Goal: Information Seeking & Learning: Learn about a topic

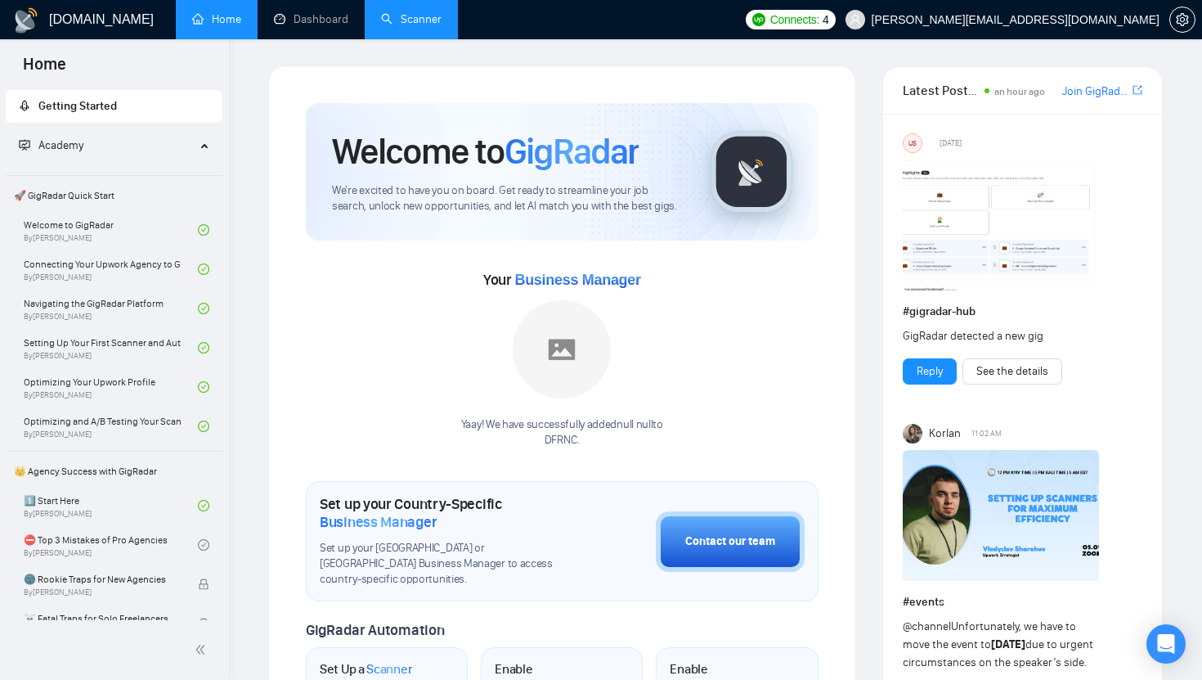
click at [420, 24] on link "Scanner" at bounding box center [411, 19] width 61 height 14
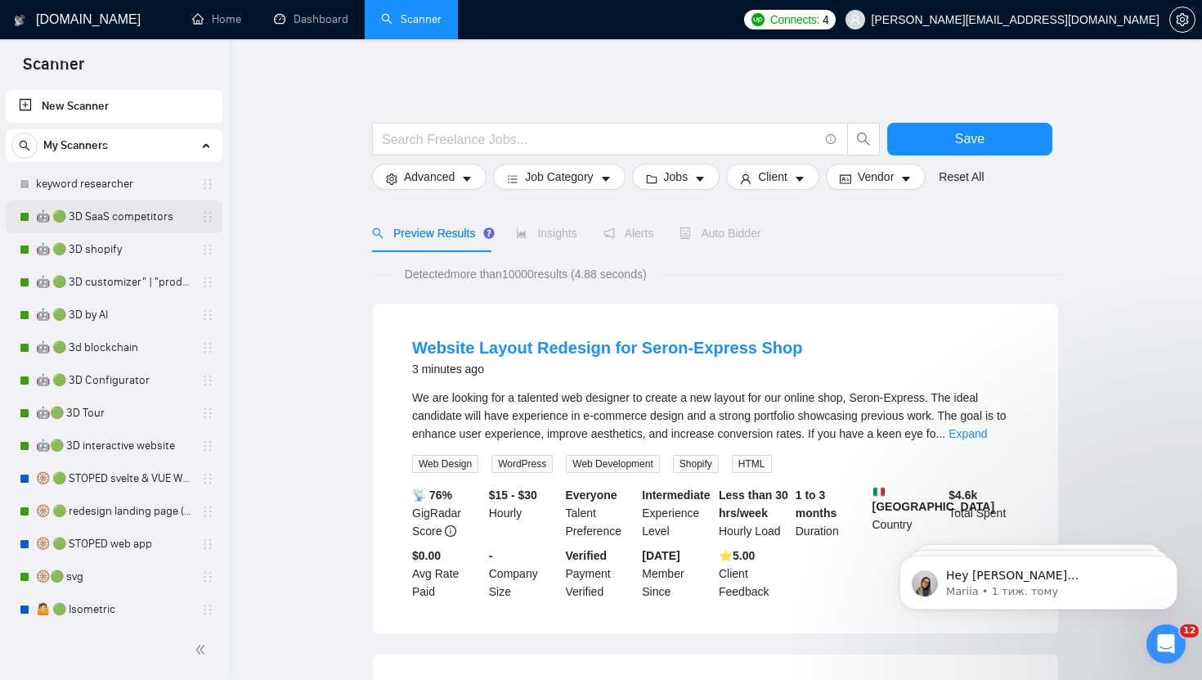
click at [118, 206] on link "🤖 🟢 3D SaaS competitors" at bounding box center [113, 216] width 155 height 33
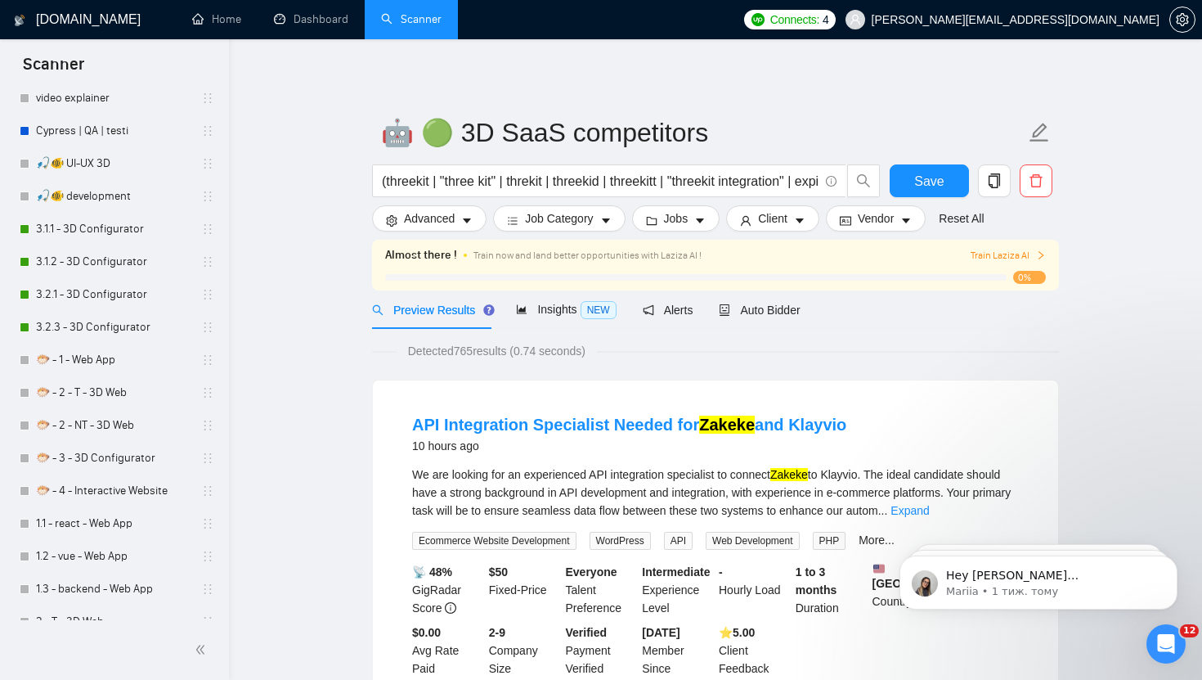
scroll to position [758, 0]
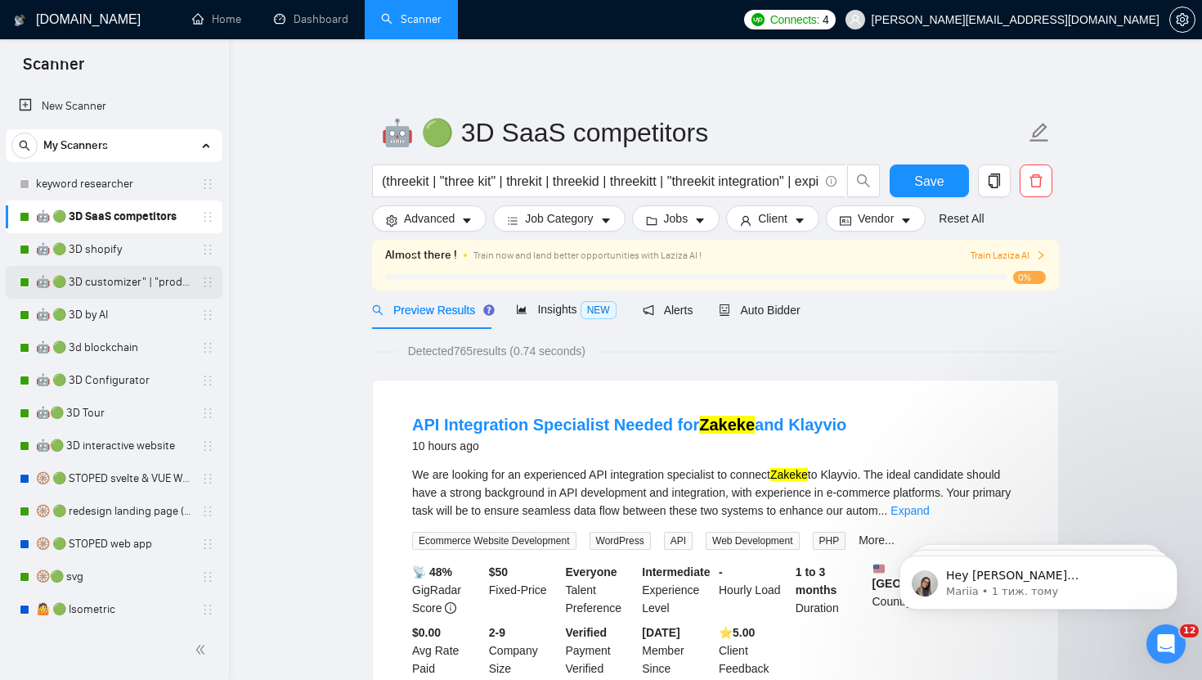
click at [101, 287] on link "🤖 🟢 3D customizer" | "product customizer"" at bounding box center [113, 282] width 155 height 33
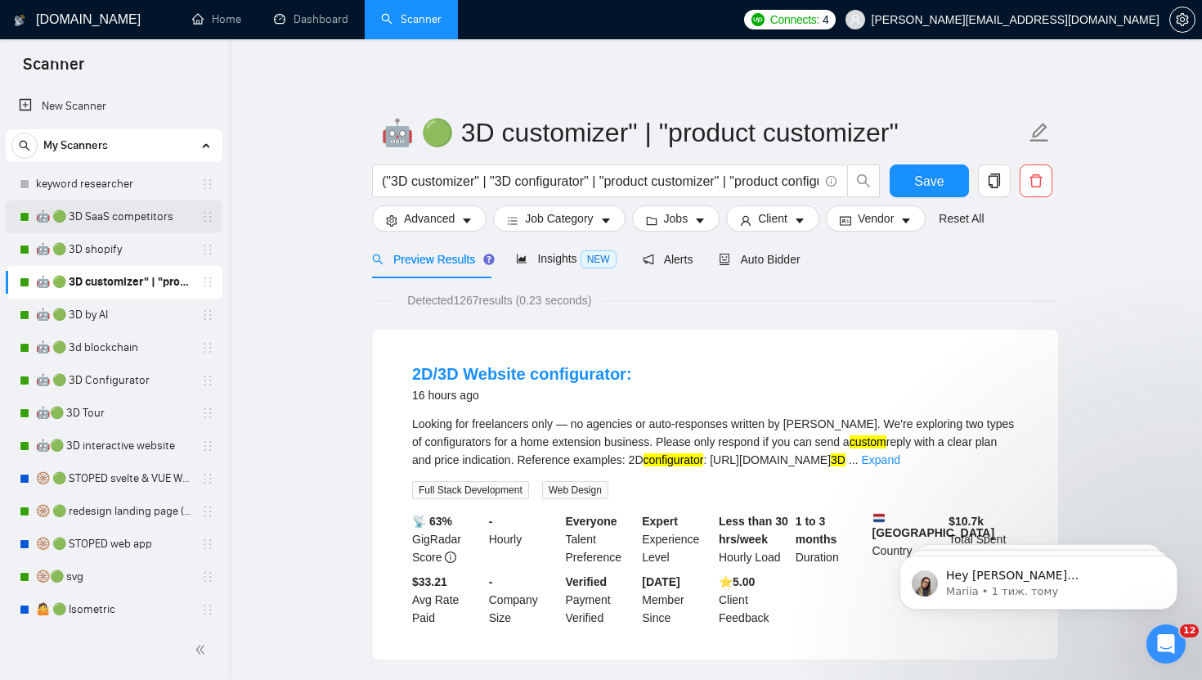
click at [118, 218] on link "🤖 🟢 3D SaaS competitors" at bounding box center [113, 216] width 155 height 33
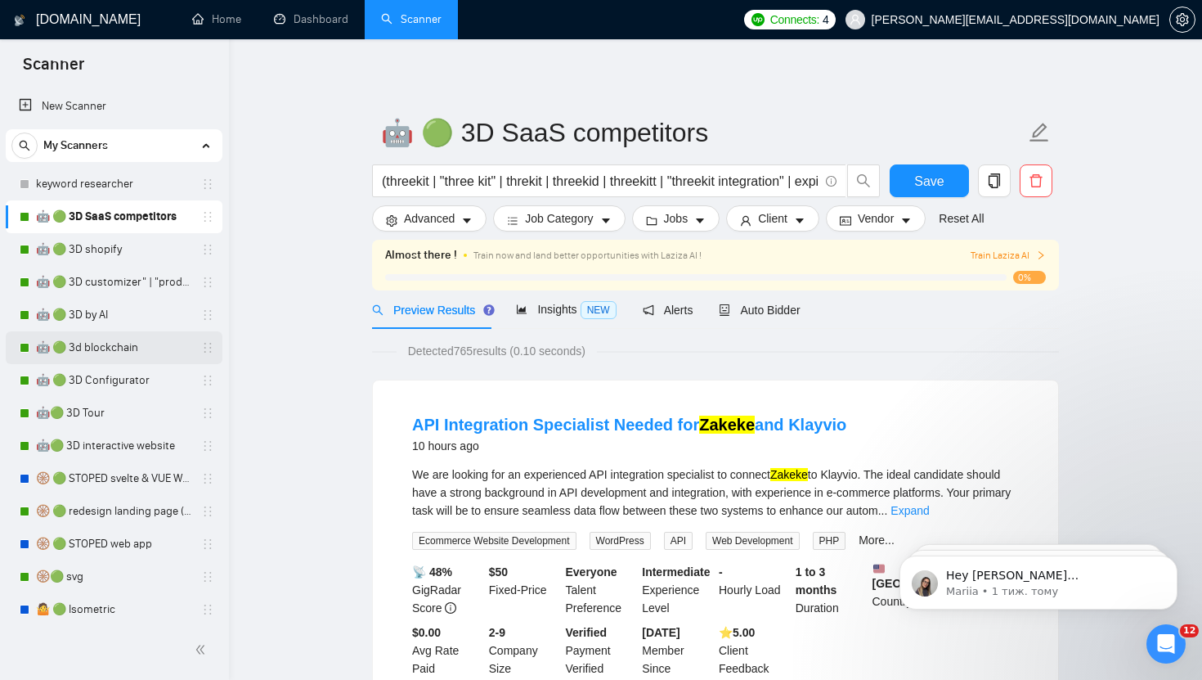
click at [109, 344] on link "🤖 🟢 3d blockchain" at bounding box center [113, 347] width 155 height 33
